Goal: Task Accomplishment & Management: Use online tool/utility

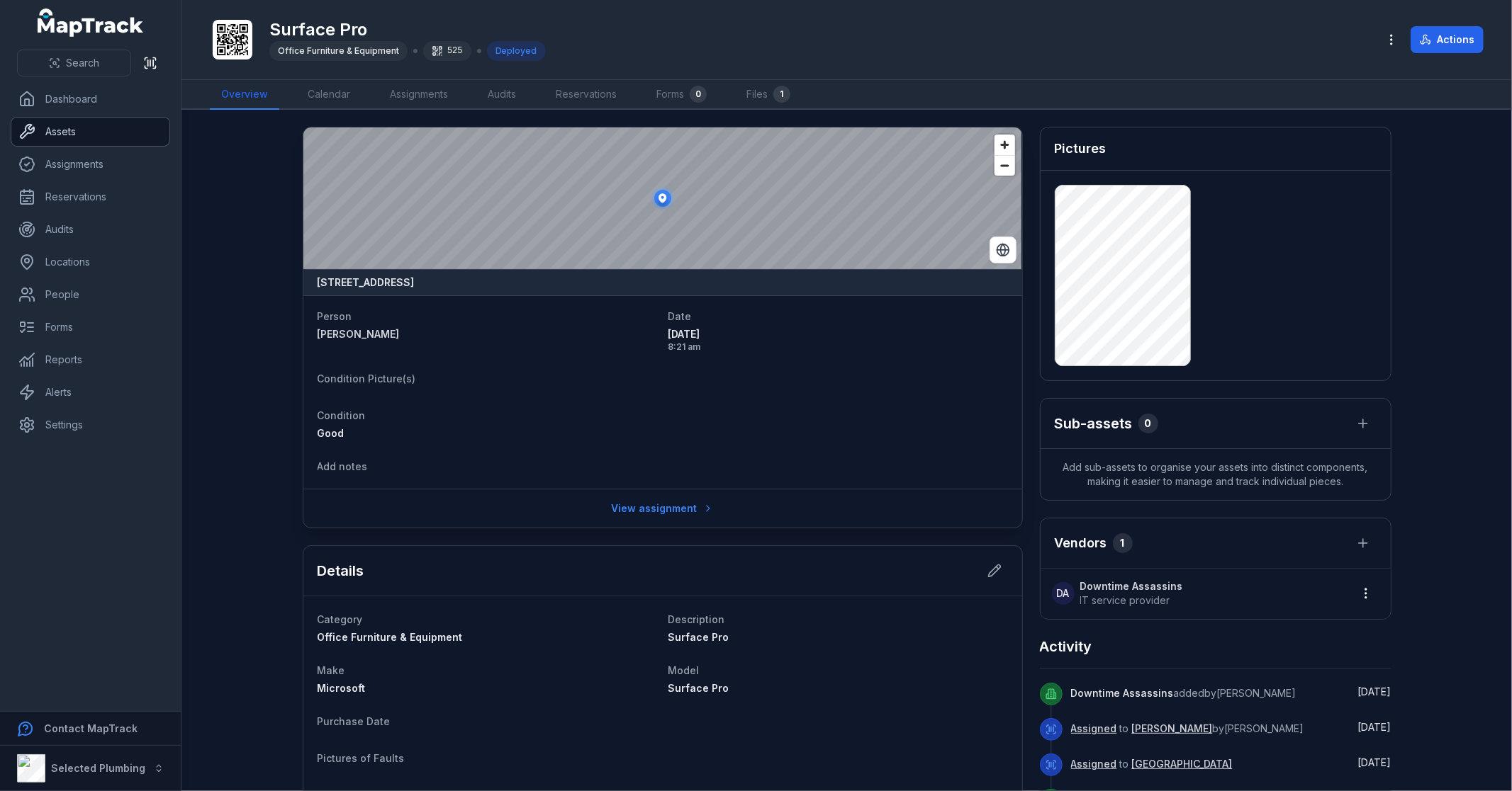
click at [73, 133] on link "Assets" at bounding box center [90, 131] width 158 height 28
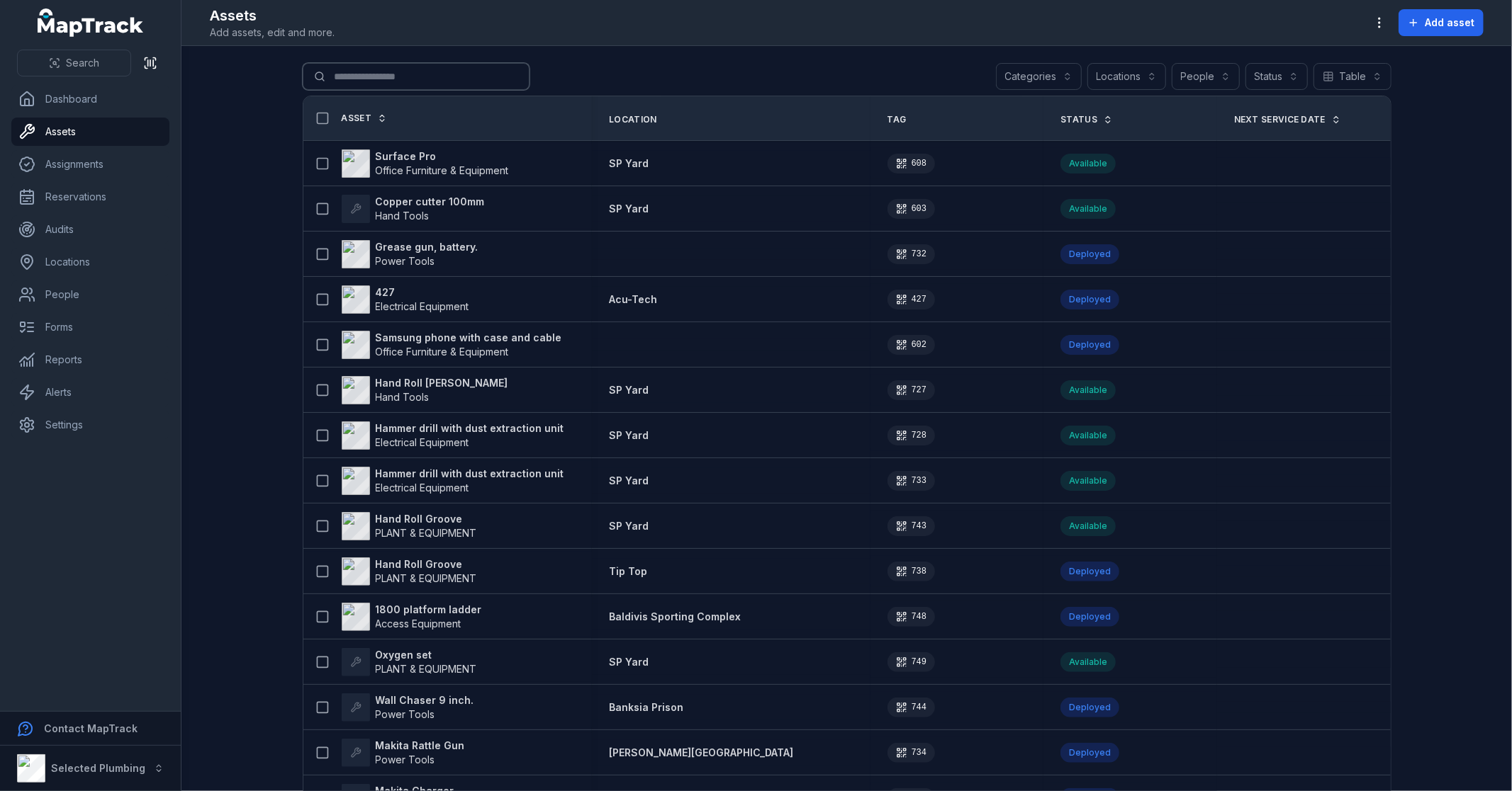
click at [384, 71] on input "Search for assets" at bounding box center [416, 76] width 227 height 27
type input "*******"
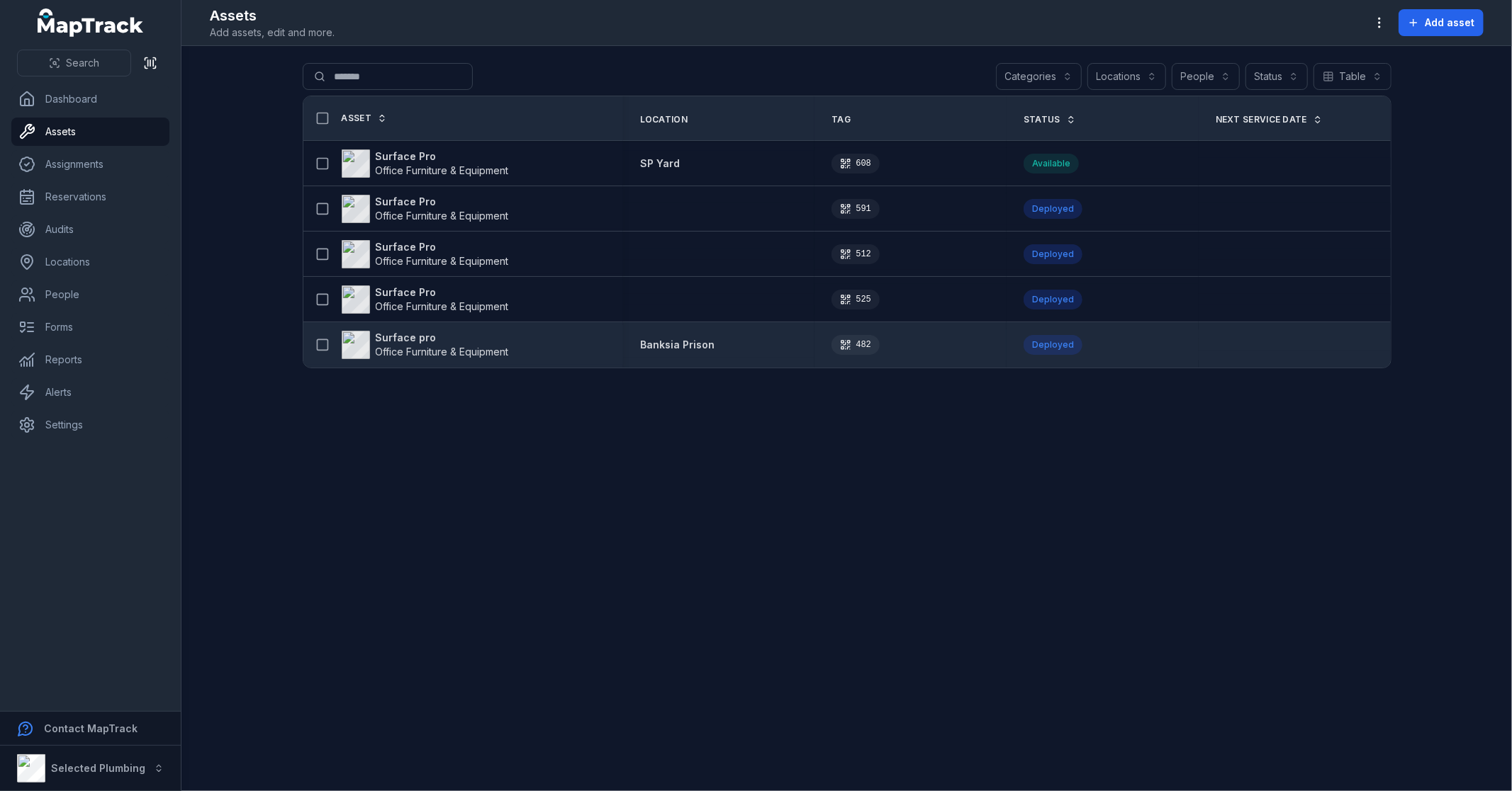
click at [402, 335] on strong "Surface pro" at bounding box center [442, 338] width 133 height 14
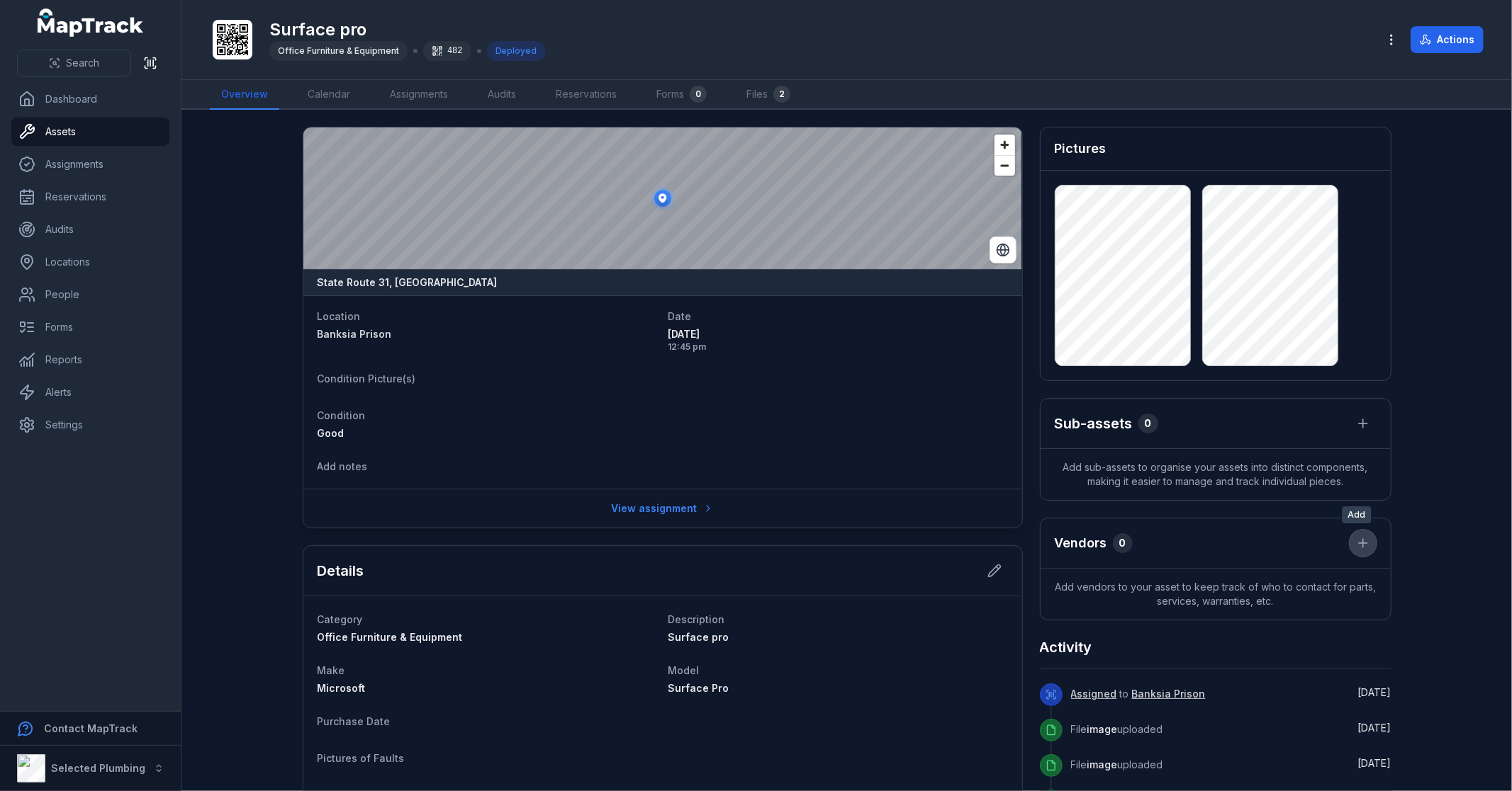
click at [1355, 541] on icon at bounding box center [1362, 543] width 14 height 14
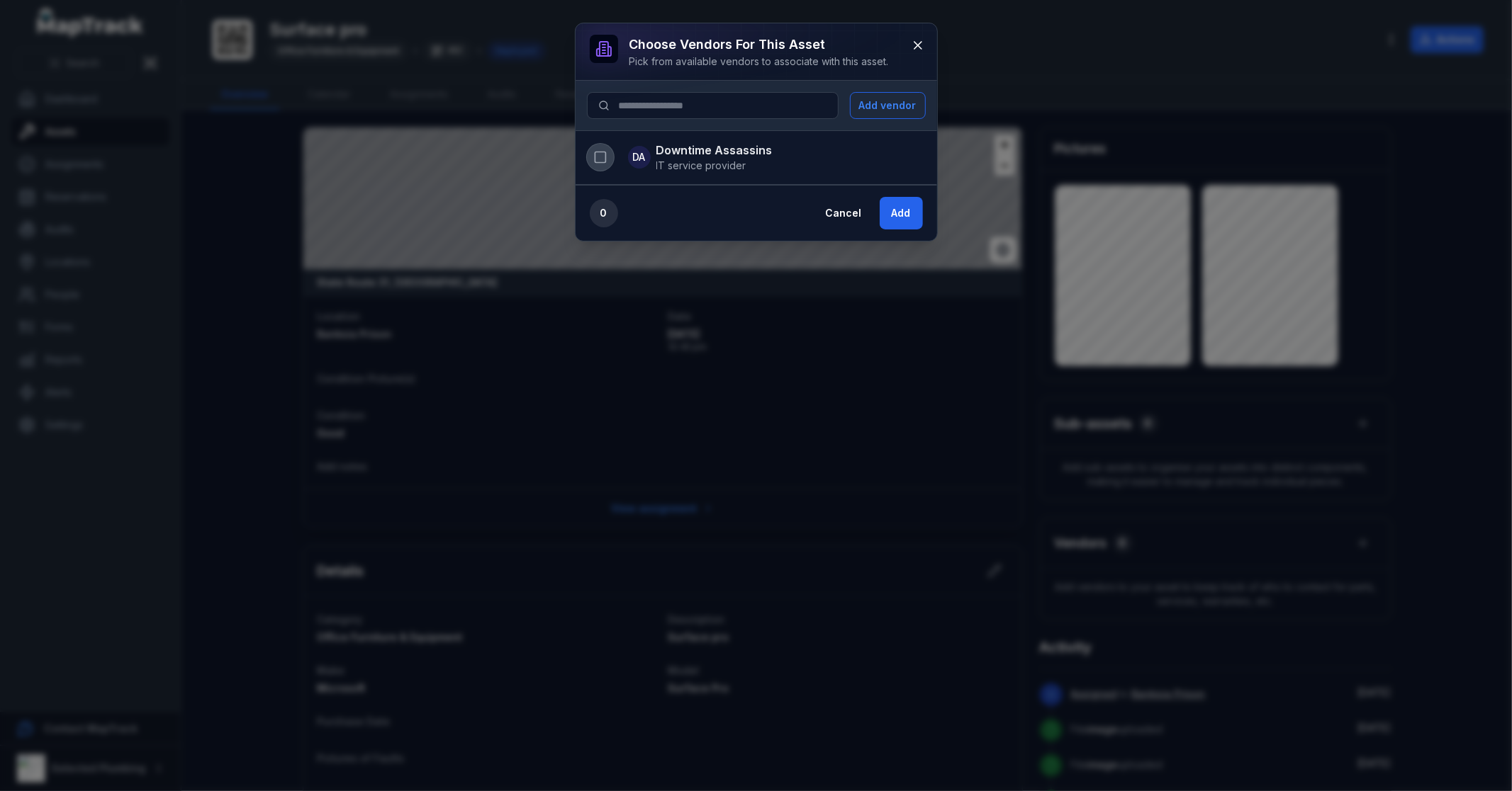
click at [606, 154] on icon "button" at bounding box center [600, 157] width 14 height 14
click at [909, 214] on button "Add" at bounding box center [901, 213] width 43 height 33
